Goal: Use online tool/utility: Utilize a website feature to perform a specific function

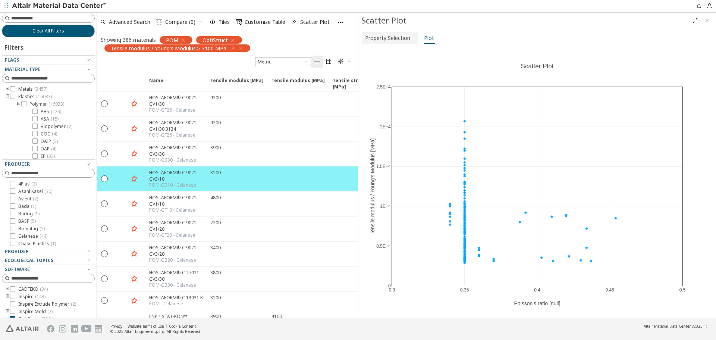
click at [395, 39] on span "Property Selection" at bounding box center [387, 38] width 45 height 12
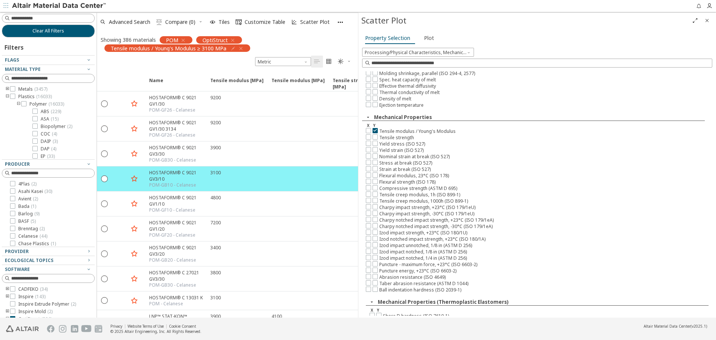
scroll to position [119, 0]
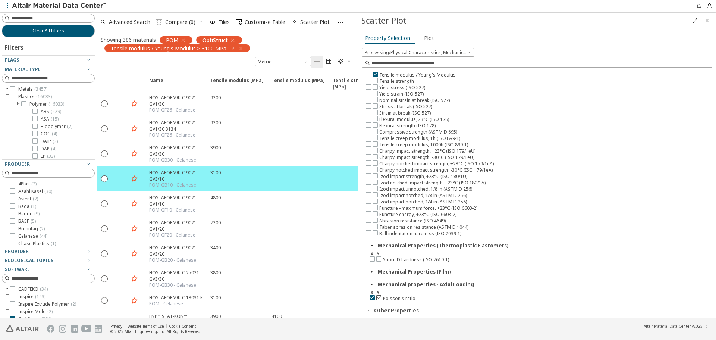
click at [378, 297] on icon at bounding box center [378, 297] width 5 height 5
click at [367, 73] on icon at bounding box center [368, 73] width 5 height 5
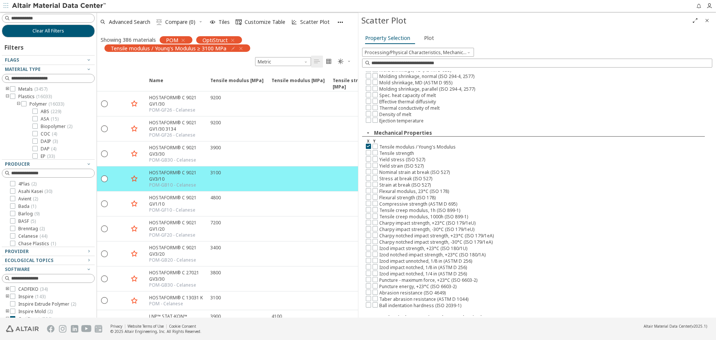
scroll to position [0, 0]
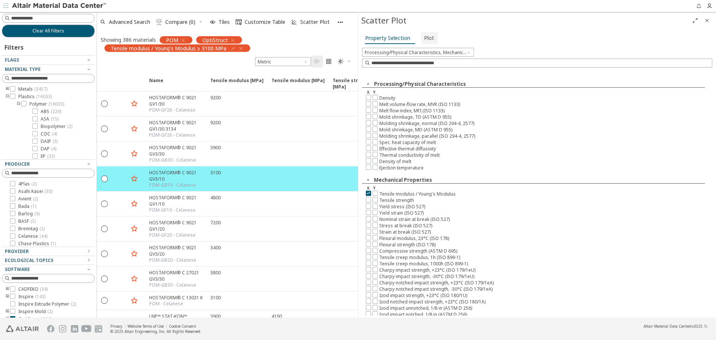
click at [429, 41] on span "Plot" at bounding box center [429, 38] width 10 height 12
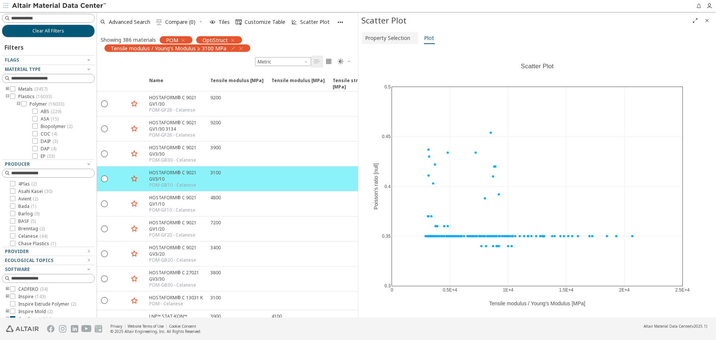
click at [389, 41] on span "Property Selection" at bounding box center [387, 38] width 45 height 12
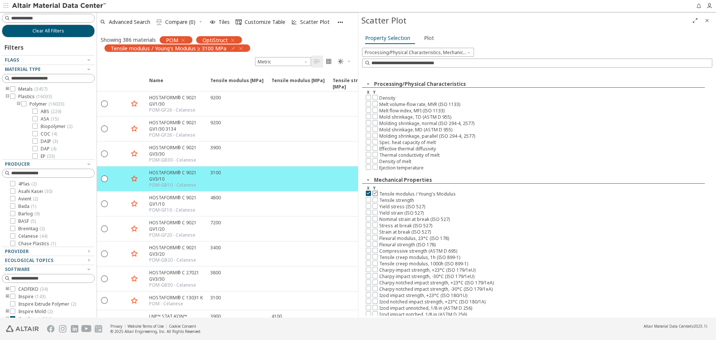
click at [378, 192] on label at bounding box center [376, 194] width 7 height 6
click at [424, 37] on span "Plot" at bounding box center [429, 38] width 10 height 12
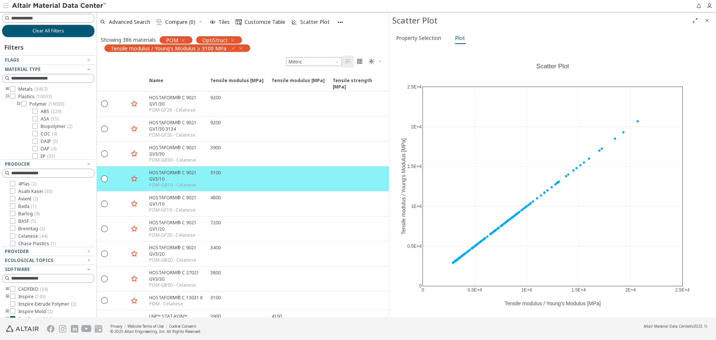
drag, startPoint x: 358, startPoint y: 121, endPoint x: 389, endPoint y: 119, distance: 31.0
click at [425, 43] on button "Property Selection" at bounding box center [421, 38] width 56 height 12
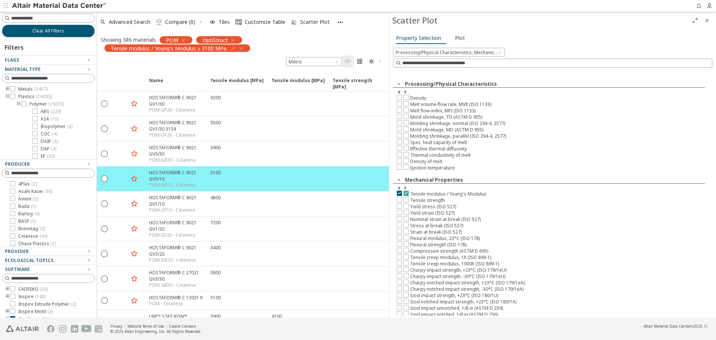
click at [407, 191] on icon at bounding box center [406, 192] width 5 height 5
click at [407, 93] on div "X Y" at bounding box center [552, 92] width 319 height 5
click at [408, 95] on icon at bounding box center [406, 96] width 5 height 5
click at [456, 36] on span "Plot" at bounding box center [460, 38] width 10 height 12
